Goal: Task Accomplishment & Management: Use online tool/utility

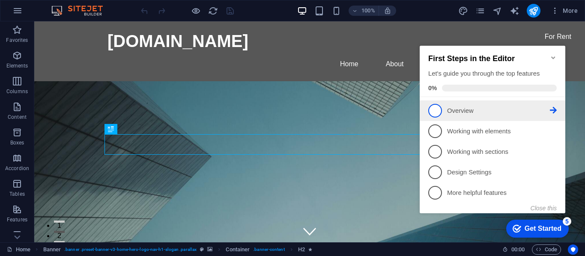
click at [471, 113] on p "Overview - incomplete" at bounding box center [498, 111] width 103 height 9
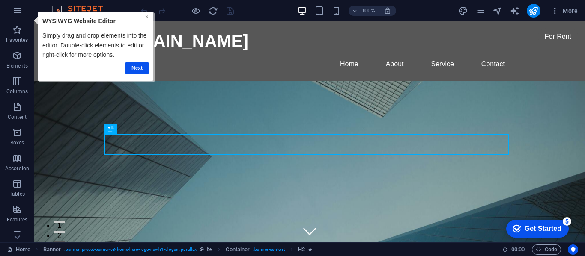
click at [147, 18] on link "×" at bounding box center [146, 16] width 3 height 7
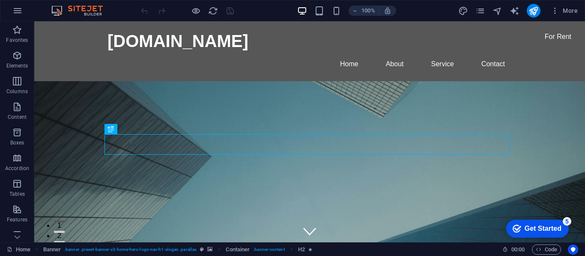
click at [540, 226] on div "Get Started" at bounding box center [542, 229] width 37 height 8
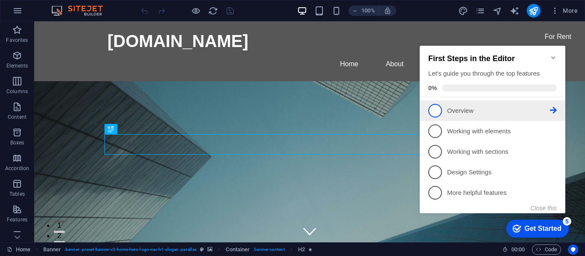
click at [435, 110] on span "1" at bounding box center [435, 111] width 14 height 14
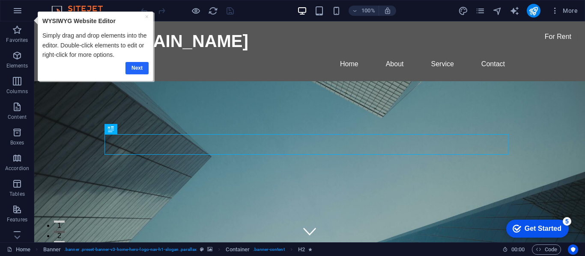
click at [144, 70] on link "Next" at bounding box center [136, 68] width 23 height 12
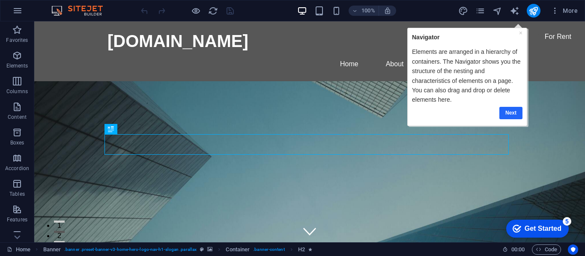
drag, startPoint x: 516, startPoint y: 109, endPoint x: 888, endPoint y: 109, distance: 371.2
click at [516, 109] on link "Next" at bounding box center [510, 113] width 23 height 12
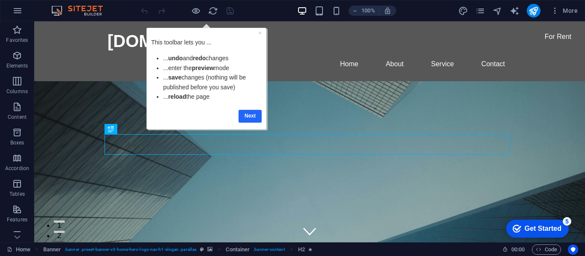
click at [249, 121] on link "Next" at bounding box center [249, 116] width 23 height 12
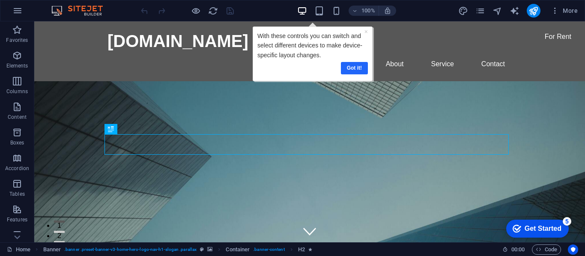
click at [349, 63] on link "Got it!" at bounding box center [353, 68] width 27 height 12
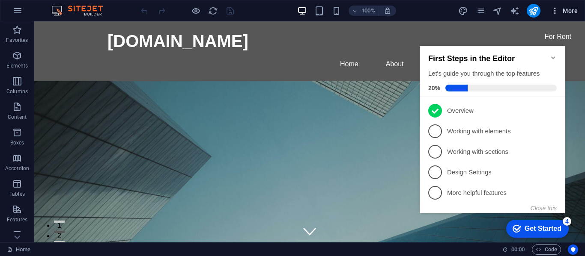
click at [556, 9] on icon "button" at bounding box center [555, 10] width 9 height 9
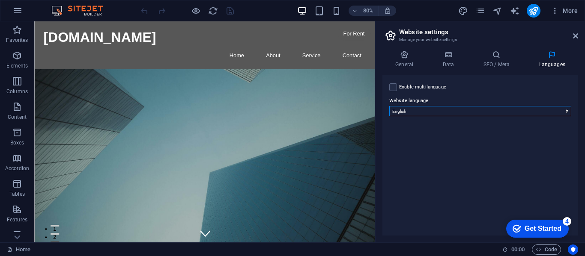
click at [420, 110] on select "Abkhazian Afar Afrikaans Akan Albanian Amharic Arabic Aragonese Armenian Assame…" at bounding box center [480, 111] width 182 height 10
select select "148"
click at [389, 106] on select "Abkhazian Afar Afrikaans Akan Albanian Amharic Arabic Aragonese Armenian Assame…" at bounding box center [480, 111] width 182 height 10
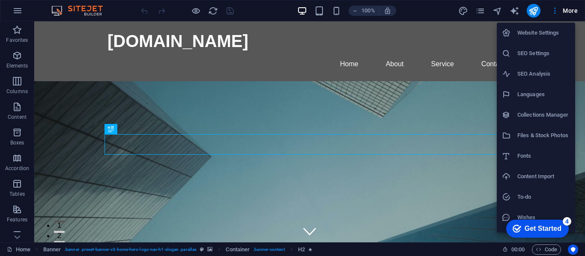
select select "148"
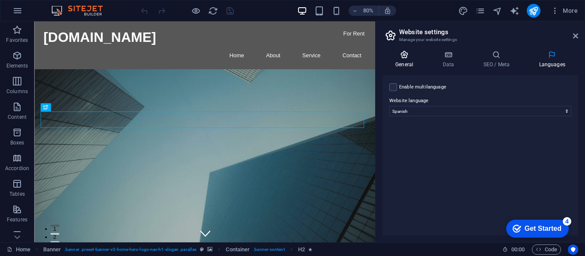
click at [411, 61] on h4 "General" at bounding box center [405, 60] width 47 height 18
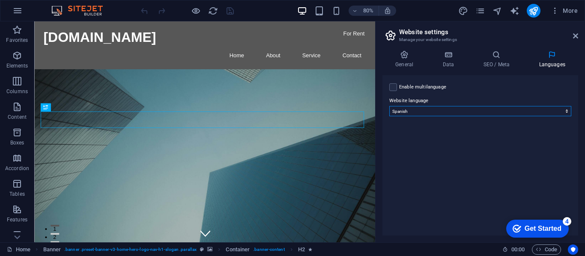
click at [0, 0] on select "Abkhazian Afar Afrikaans Akan Albanian Amharic Arabic Aragonese Armenian Assame…" at bounding box center [0, 0] width 0 height 0
click at [506, 57] on icon at bounding box center [496, 55] width 52 height 9
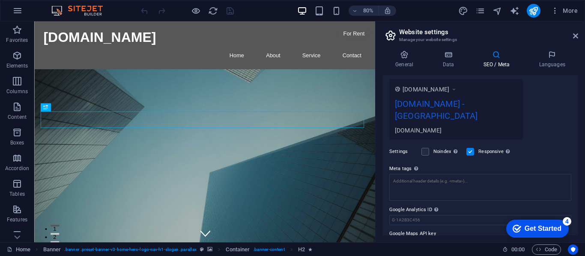
scroll to position [155, 0]
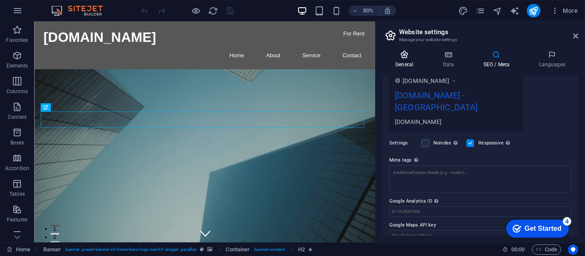
click at [405, 64] on h4 "General" at bounding box center [405, 60] width 47 height 18
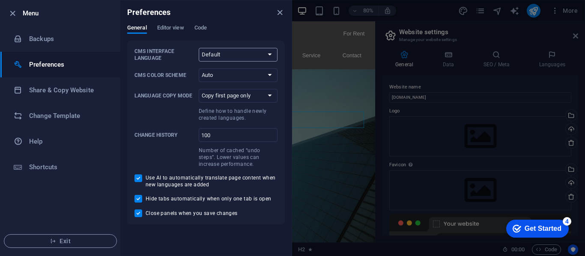
click at [237, 54] on select "Default Deutsch English Español Français Magyar Italiano Nederlands Polski Port…" at bounding box center [238, 55] width 79 height 14
select select "es"
click at [199, 48] on select "Default Deutsch English Español Français Magyar Italiano Nederlands Polski Port…" at bounding box center [238, 55] width 79 height 14
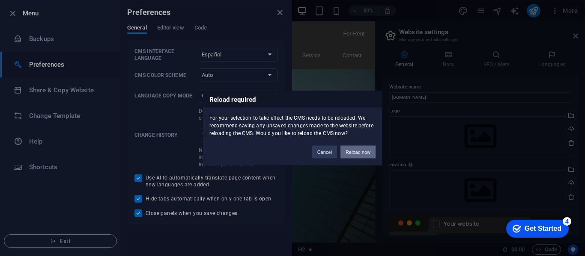
click at [0, 0] on button "Reload now" at bounding box center [0, 0] width 0 height 0
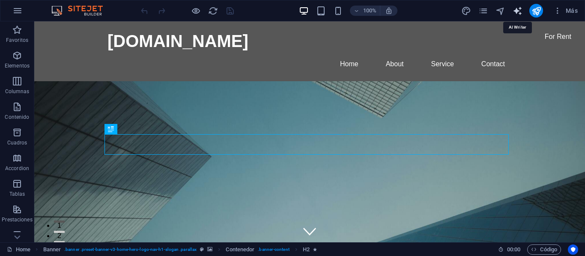
click at [517, 10] on icon "text_generator" at bounding box center [517, 11] width 10 height 10
select select "English"
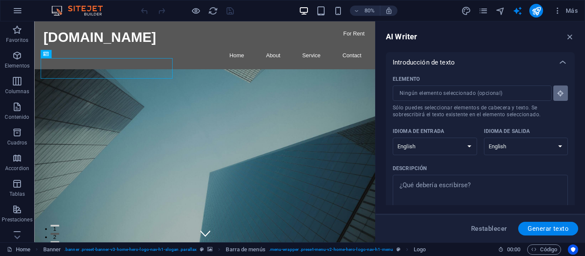
click at [561, 92] on icon "button" at bounding box center [561, 93] width 8 height 8
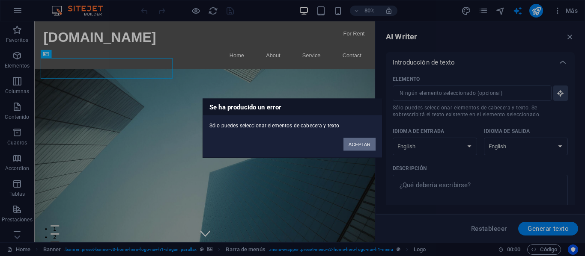
drag, startPoint x: 353, startPoint y: 146, endPoint x: 399, endPoint y: 155, distance: 46.7
click at [353, 146] on button "ACEPTAR" at bounding box center [359, 144] width 32 height 13
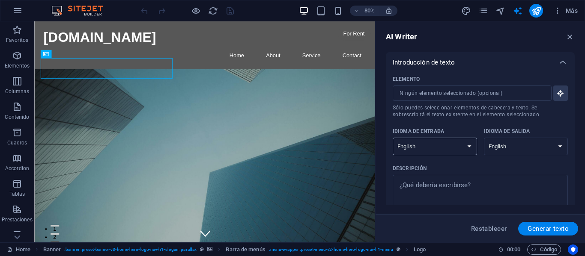
click at [0, 0] on select "Albanian Arabic Armenian Awadhi Azerbaijani Bashkir Basque Belarusian Bengali B…" at bounding box center [0, 0] width 0 height 0
select select "Spanish"
click at [0, 0] on select "Albanian Arabic Armenian Awadhi Azerbaijani Bashkir Basque Belarusian Bengali B…" at bounding box center [0, 0] width 0 height 0
click at [506, 152] on select "Albanian Arabic Armenian Awadhi Azerbaijani Bashkir Basque Belarusian Bengali B…" at bounding box center [526, 147] width 84 height 18
select select "Spanish"
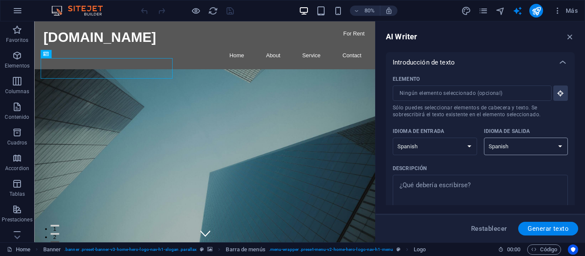
click at [484, 138] on select "Albanian Arabic Armenian Awadhi Azerbaijani Bashkir Basque Belarusian Bengali B…" at bounding box center [526, 147] width 84 height 18
type textarea "x"
click at [569, 37] on icon "button" at bounding box center [569, 36] width 9 height 9
